Goal: Register for event/course

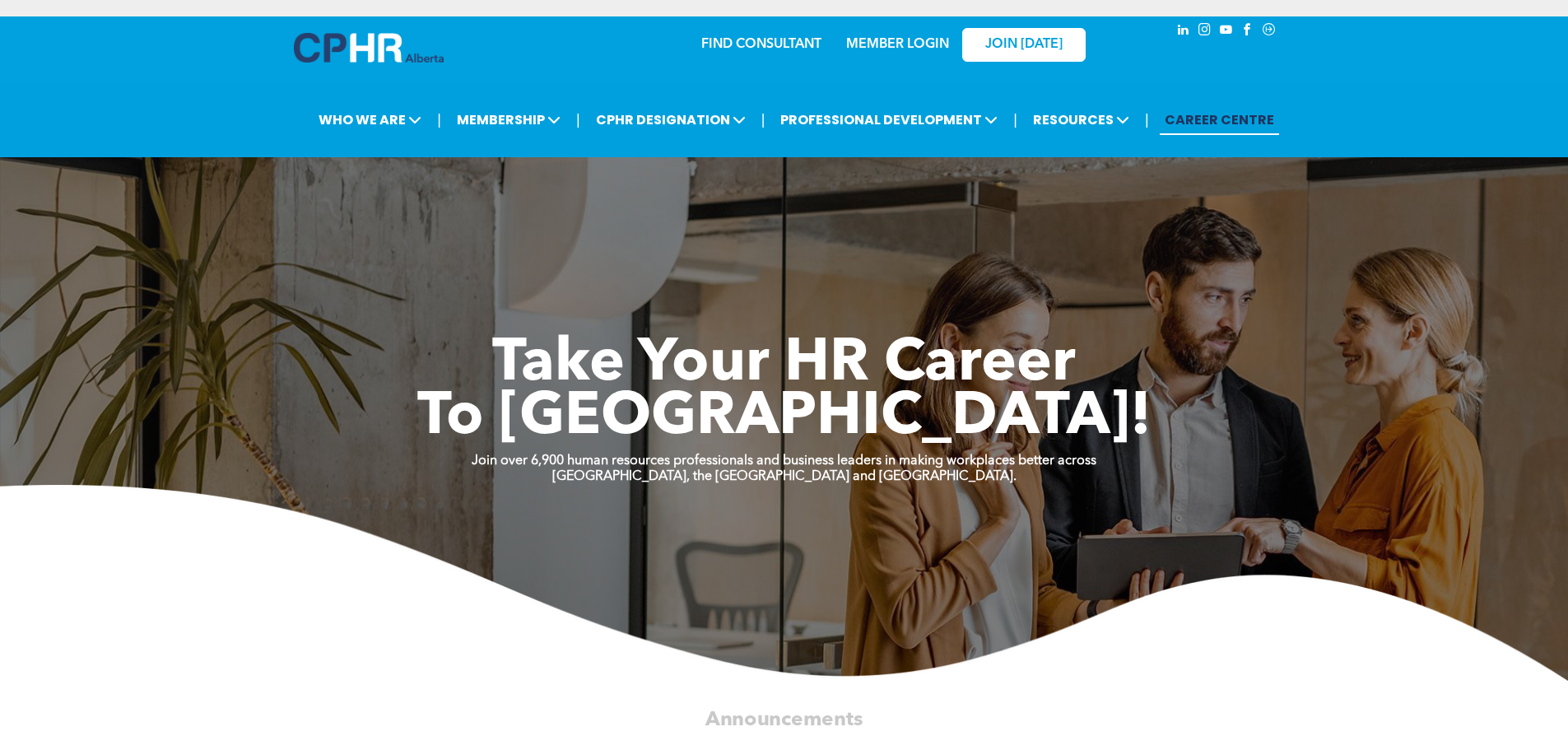
click at [918, 24] on div "MEMBER LOGIN" at bounding box center [897, 39] width 107 height 30
click at [915, 38] on link "MEMBER LOGIN" at bounding box center [898, 45] width 103 height 14
click at [879, 24] on div "MEMBER LOGIN" at bounding box center [897, 39] width 107 height 30
click at [879, 40] on div "MEMBER LOGIN" at bounding box center [862, 43] width 151 height 52
click at [875, 24] on div "MEMBER LOGIN" at bounding box center [897, 39] width 107 height 30
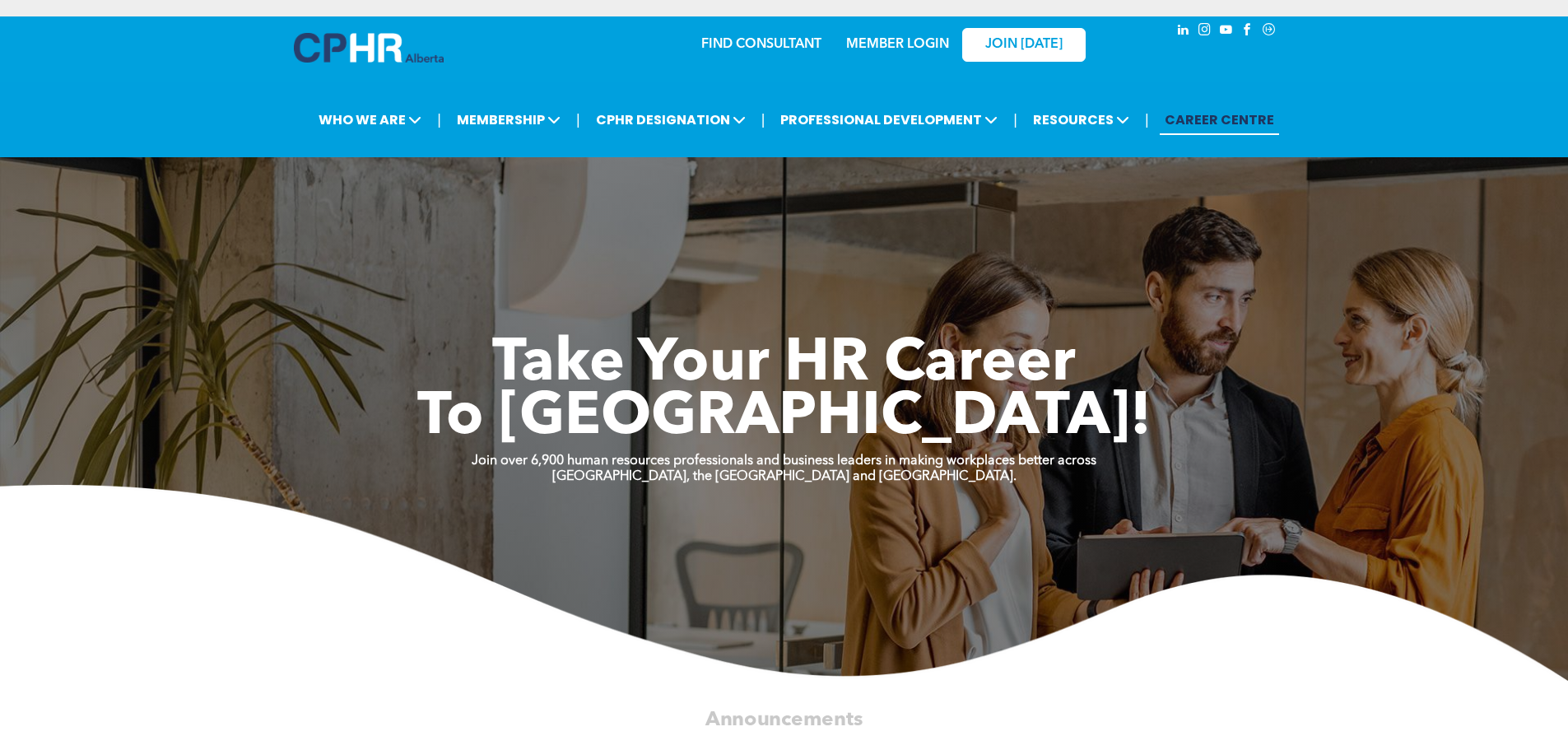
click at [874, 38] on link "MEMBER LOGIN" at bounding box center [898, 45] width 103 height 14
click at [970, 33] on link "JOIN [DATE]" at bounding box center [1024, 45] width 123 height 34
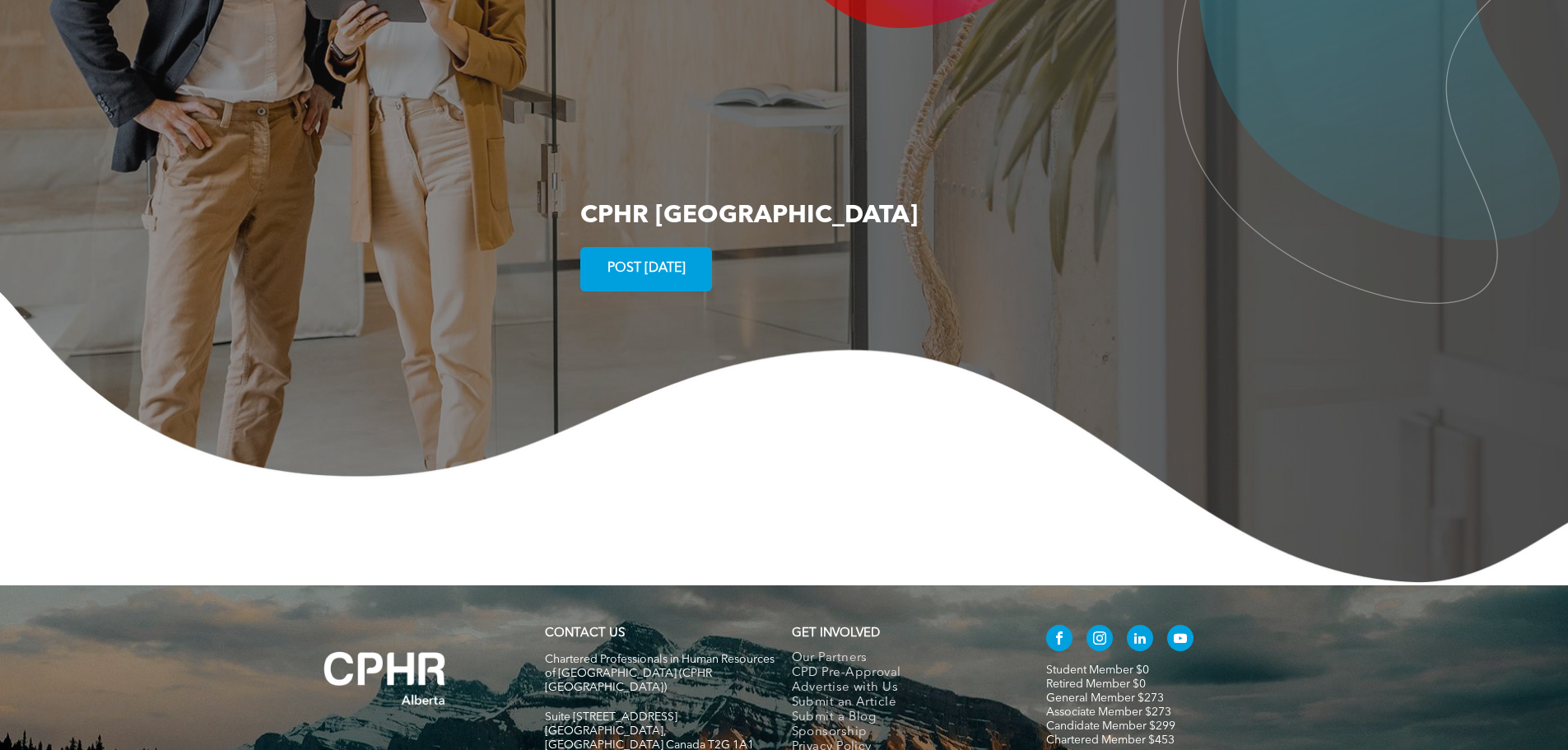
scroll to position [3149, 0]
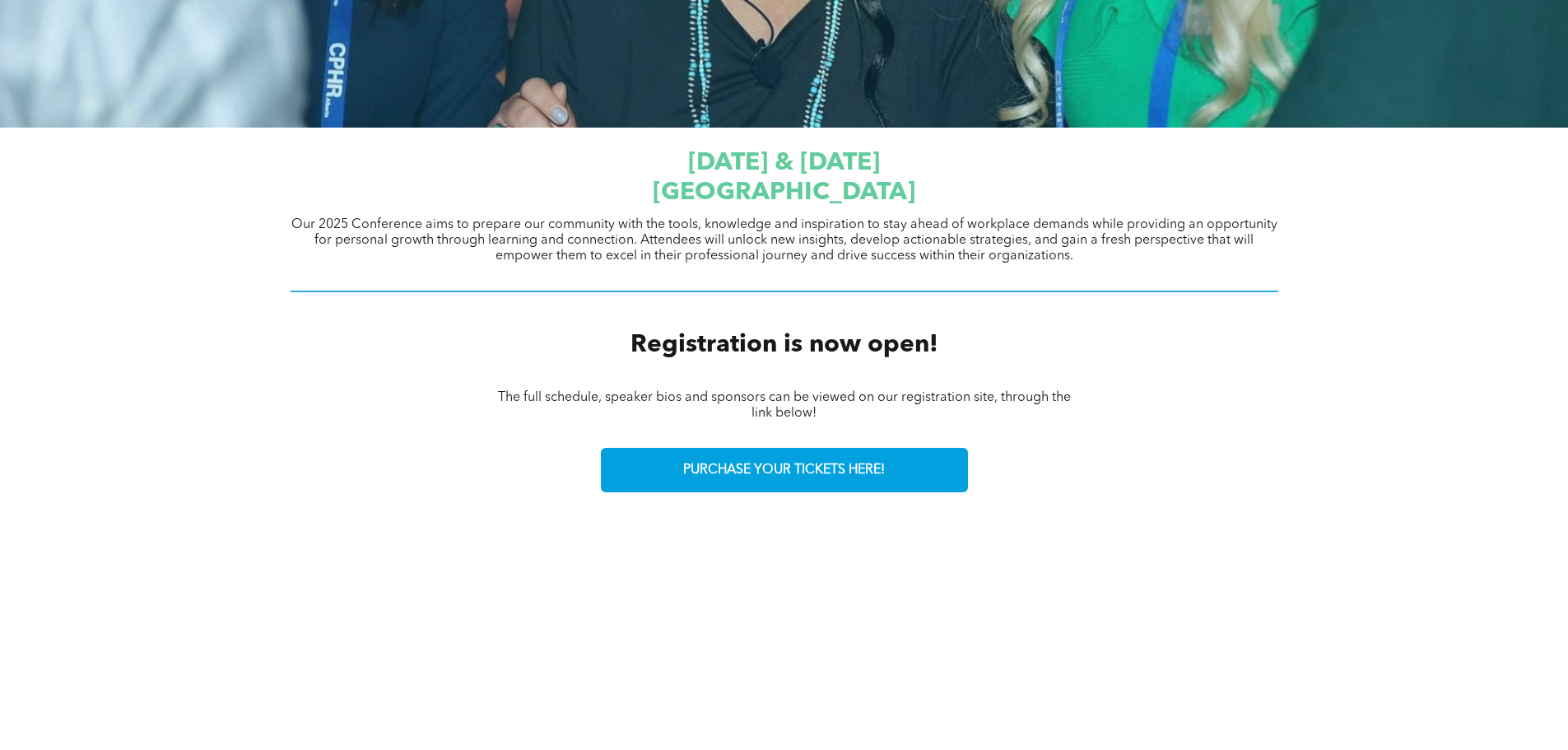
scroll to position [486, 0]
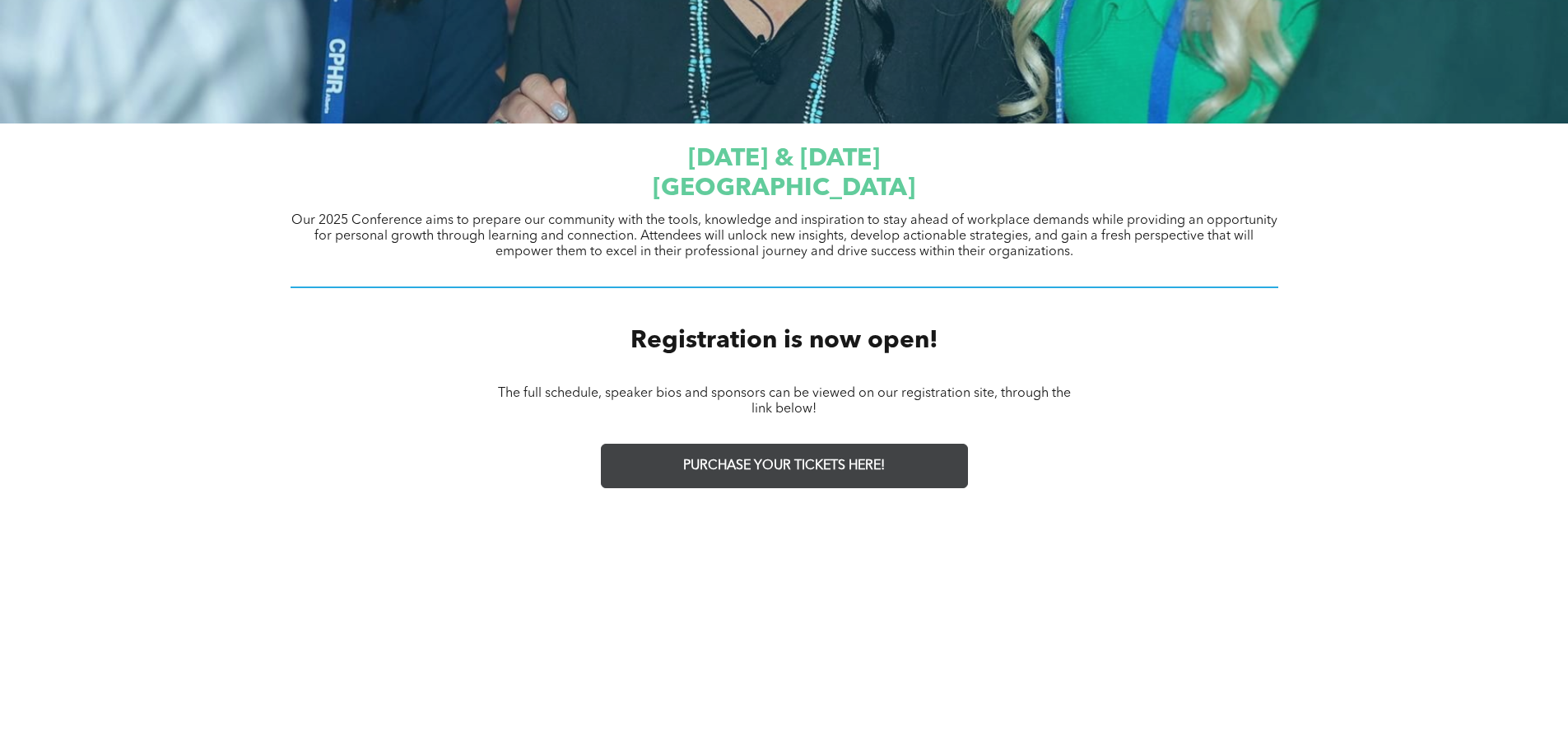
click at [685, 459] on span "PURCHASE YOUR TICKETS HERE!" at bounding box center [784, 466] width 202 height 16
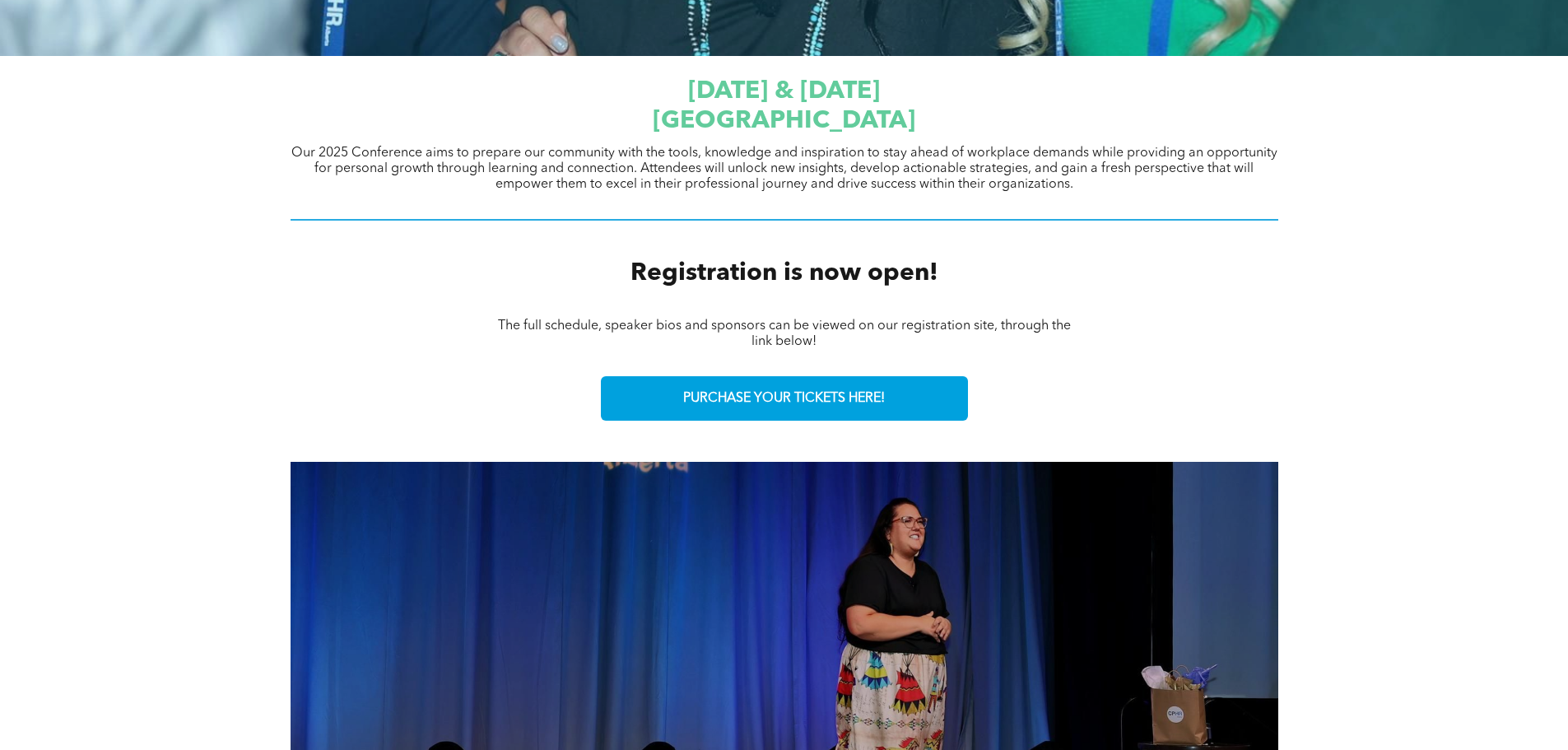
scroll to position [555, 0]
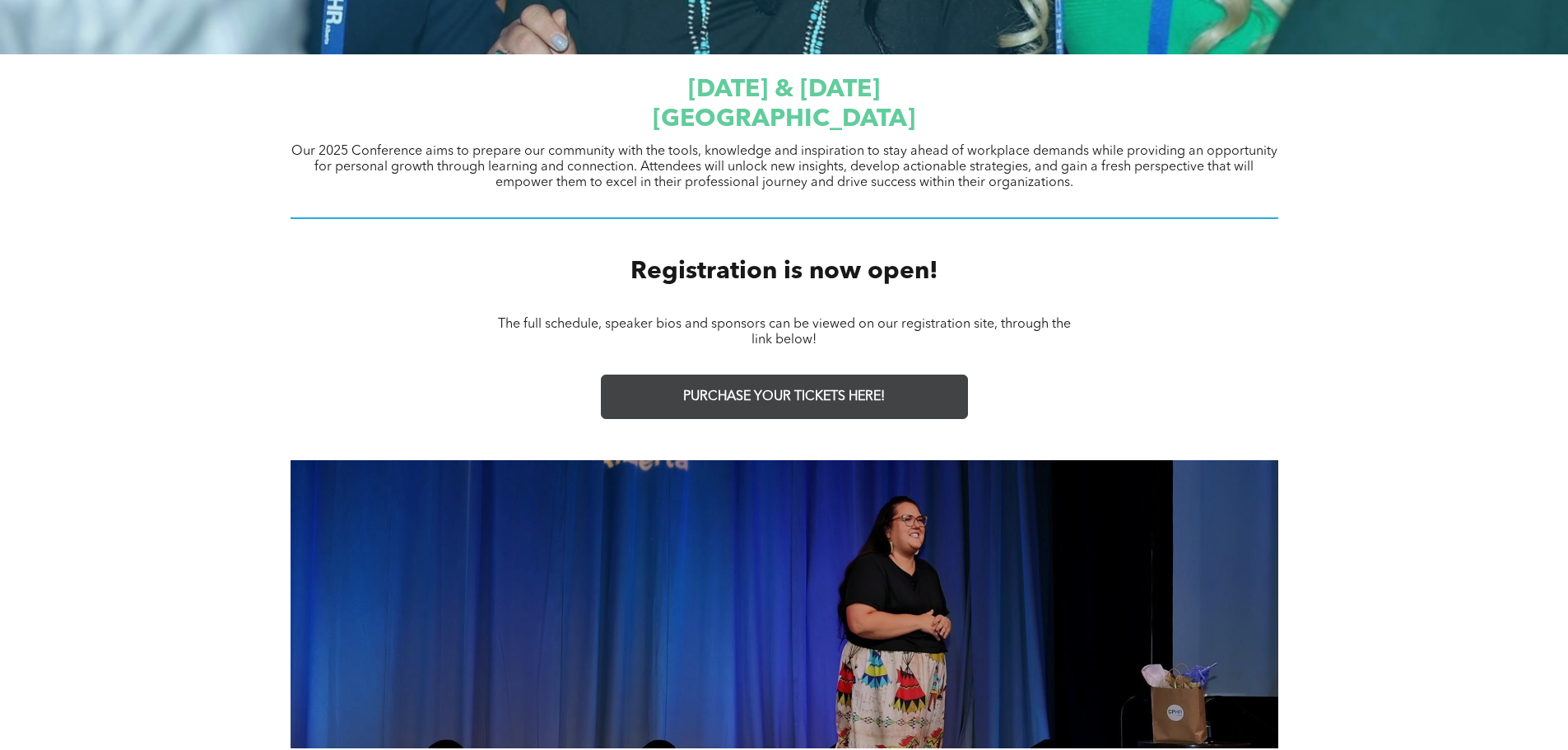
click at [670, 393] on link "PURCHASE YOUR TICKETS HERE!" at bounding box center [784, 396] width 368 height 45
